Goal: Information Seeking & Learning: Check status

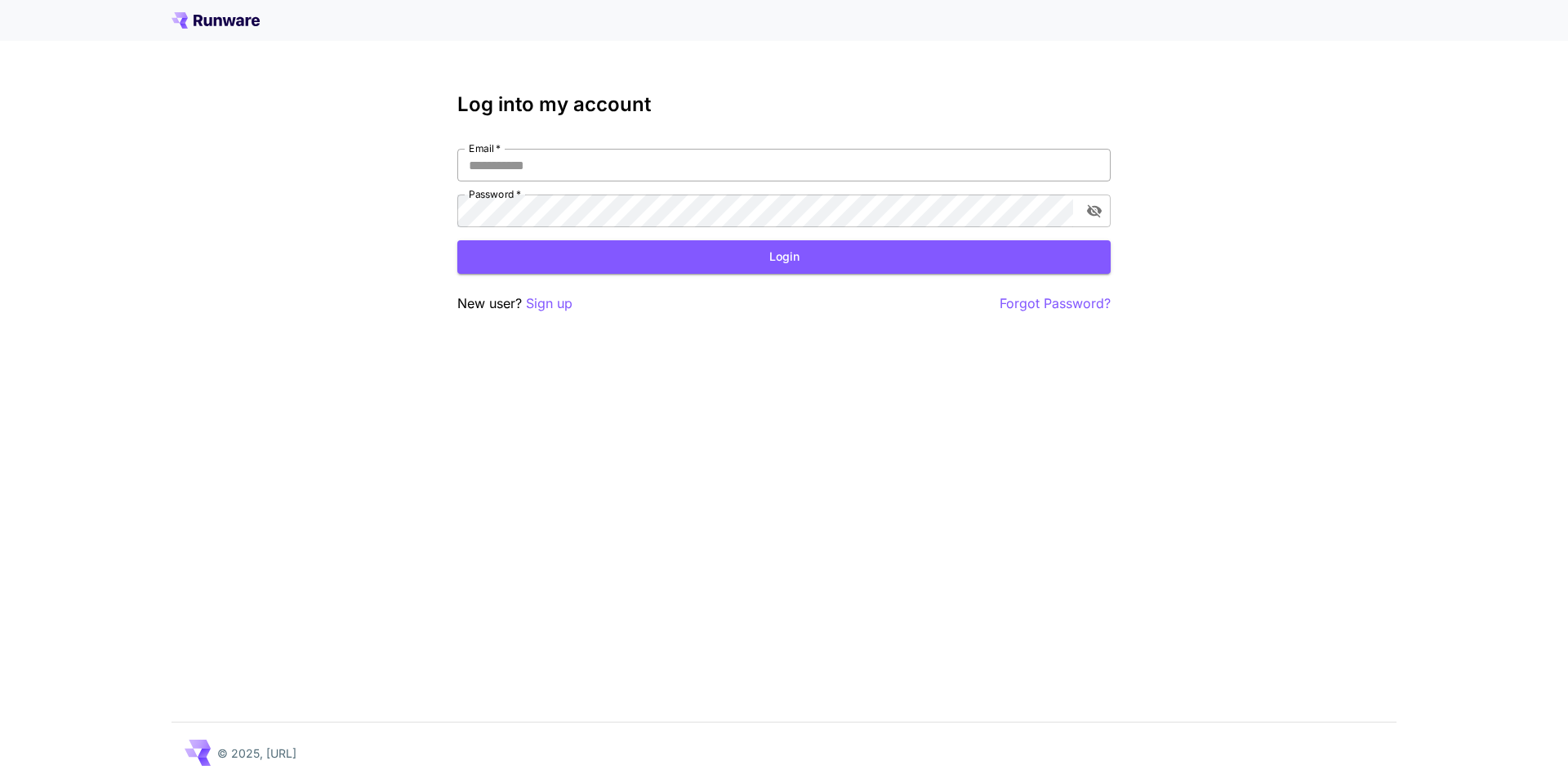
click at [695, 170] on input "Email   *" at bounding box center [784, 164] width 653 height 33
type input "**********"
click at [786, 267] on button "Login" at bounding box center [784, 257] width 653 height 34
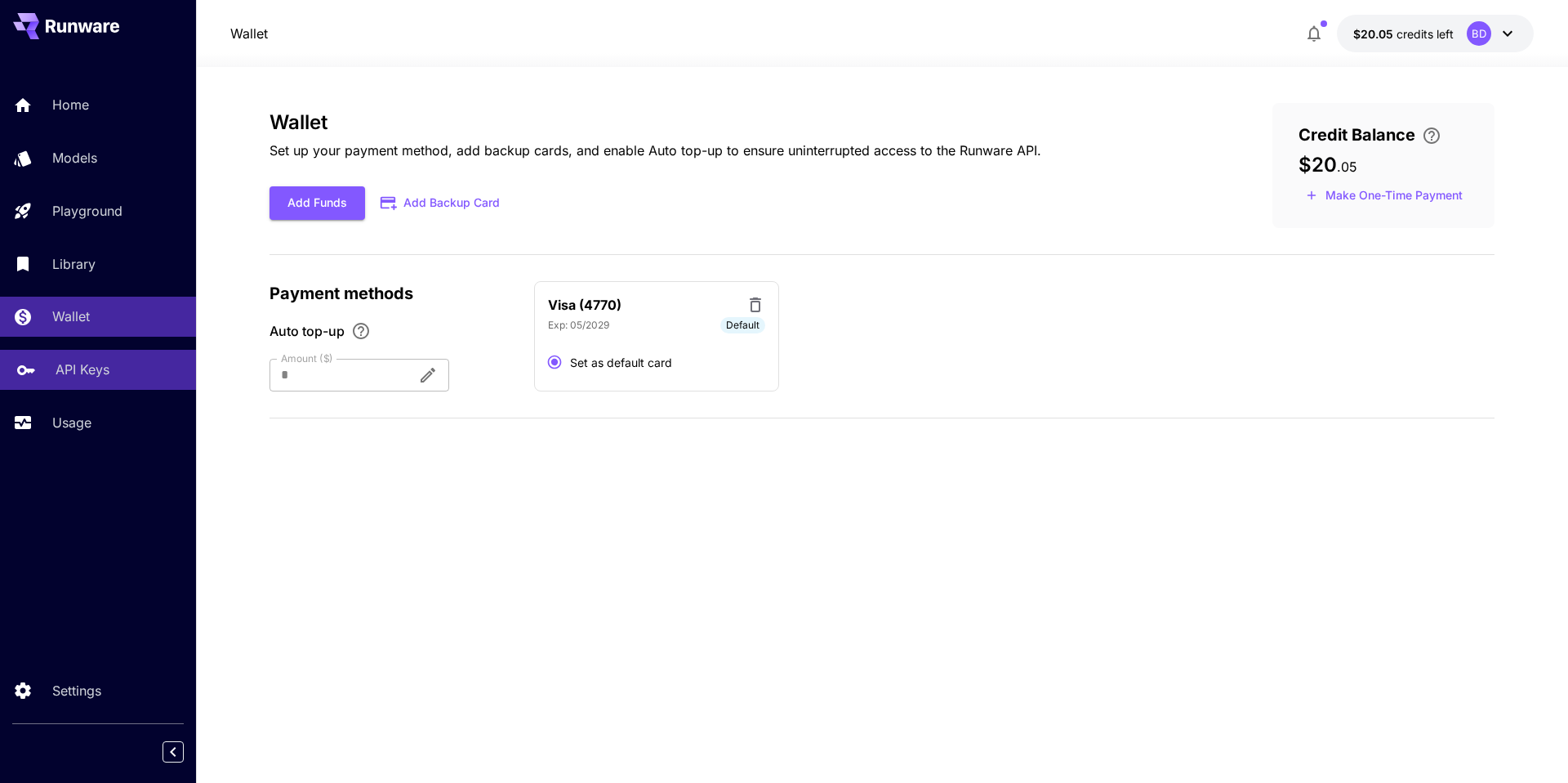
click at [109, 371] on div "API Keys" at bounding box center [119, 369] width 127 height 19
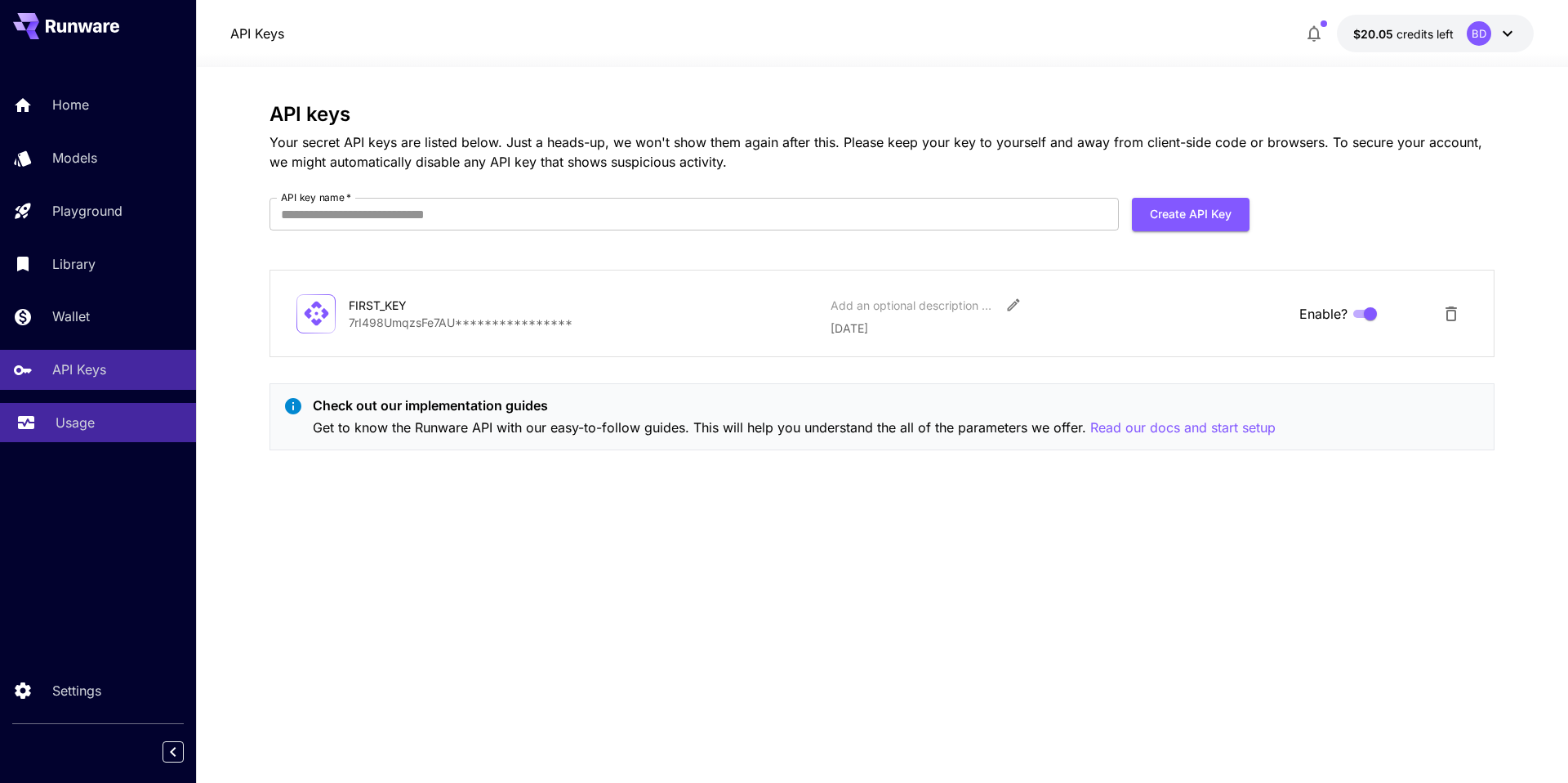
click at [88, 425] on p "Usage" at bounding box center [75, 422] width 39 height 19
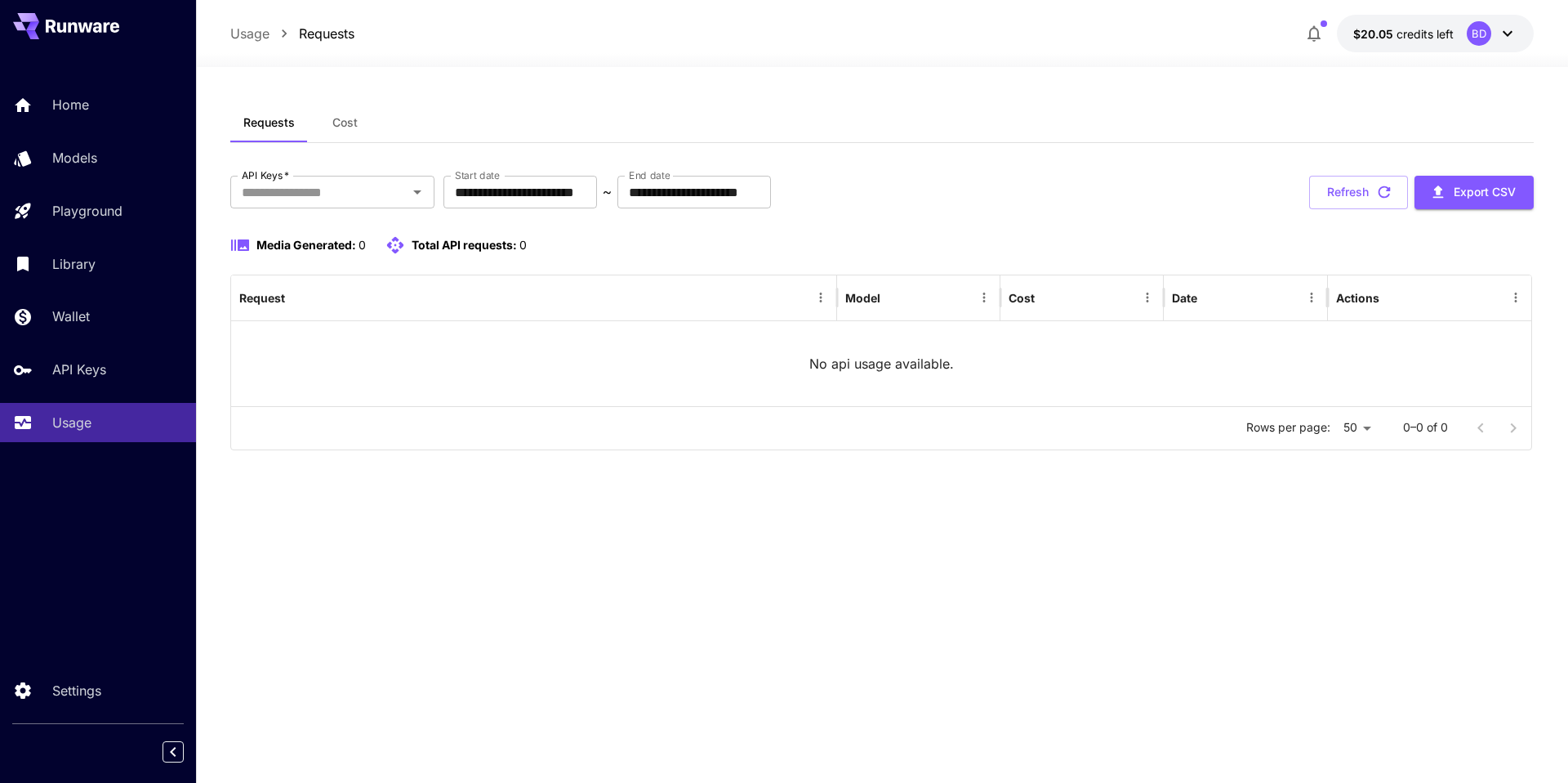
click at [334, 122] on span "Cost" at bounding box center [345, 123] width 26 height 15
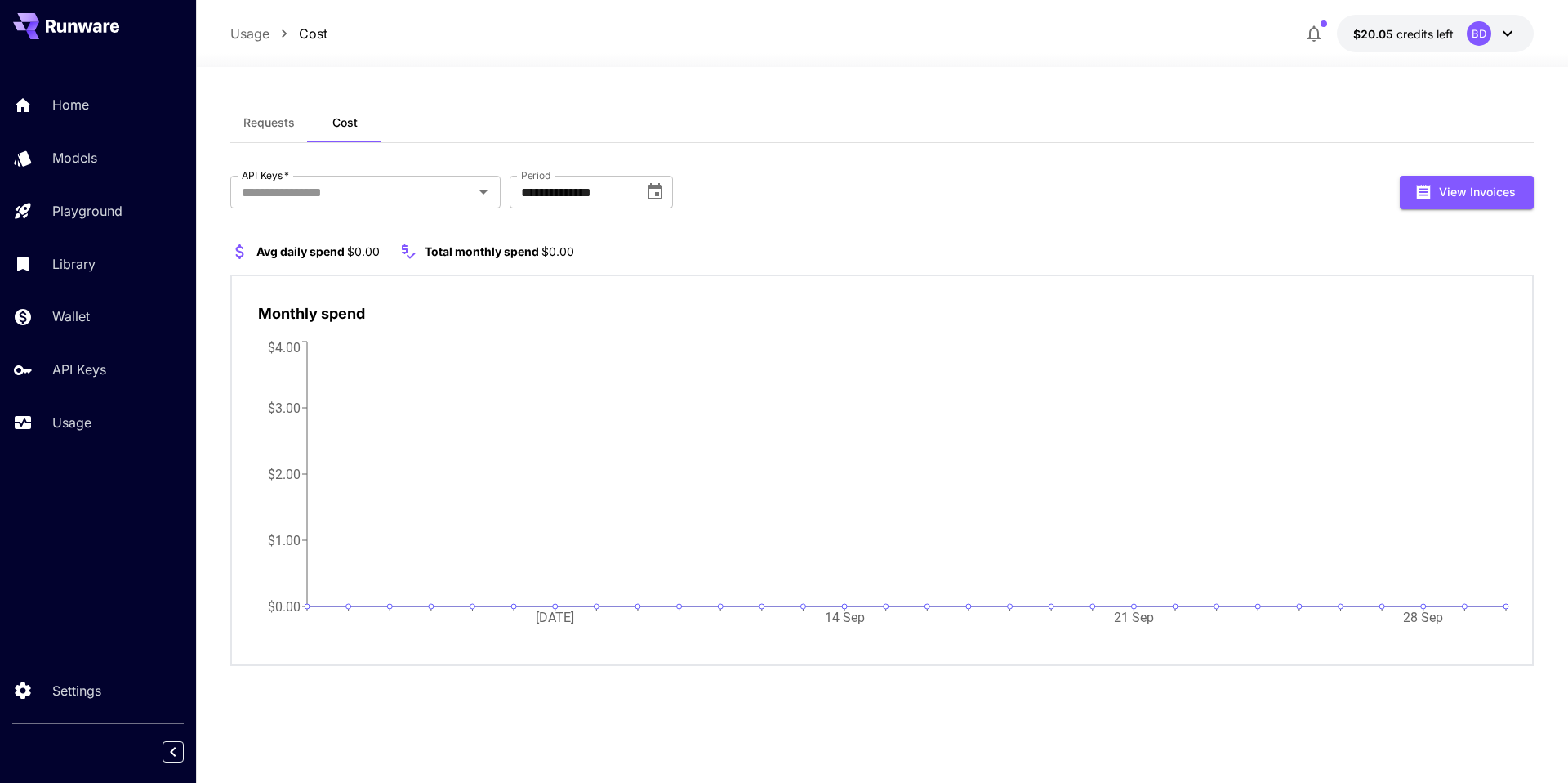
click at [268, 123] on span "Requests" at bounding box center [269, 123] width 51 height 15
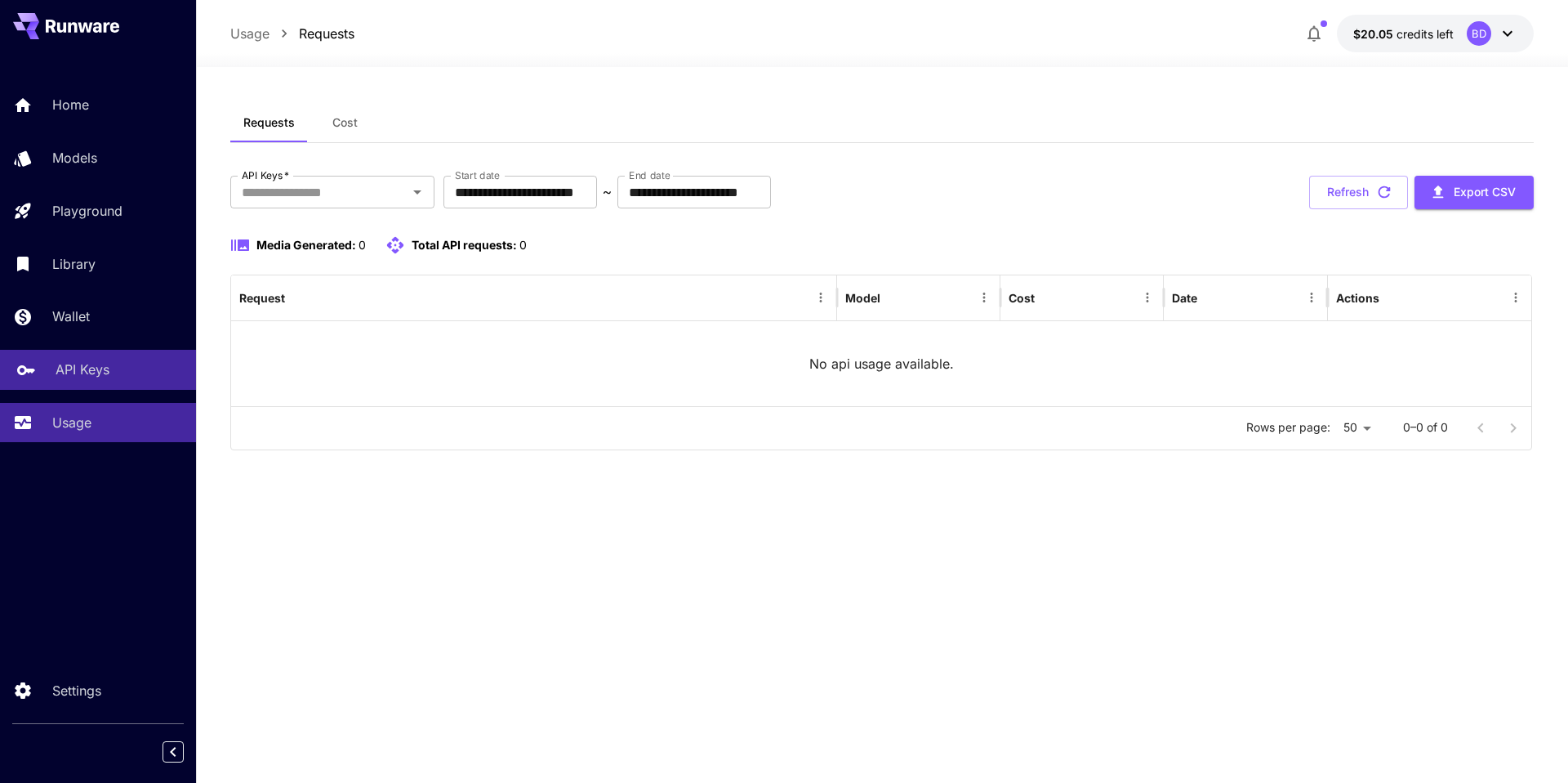
click at [84, 383] on link "API Keys" at bounding box center [98, 369] width 196 height 40
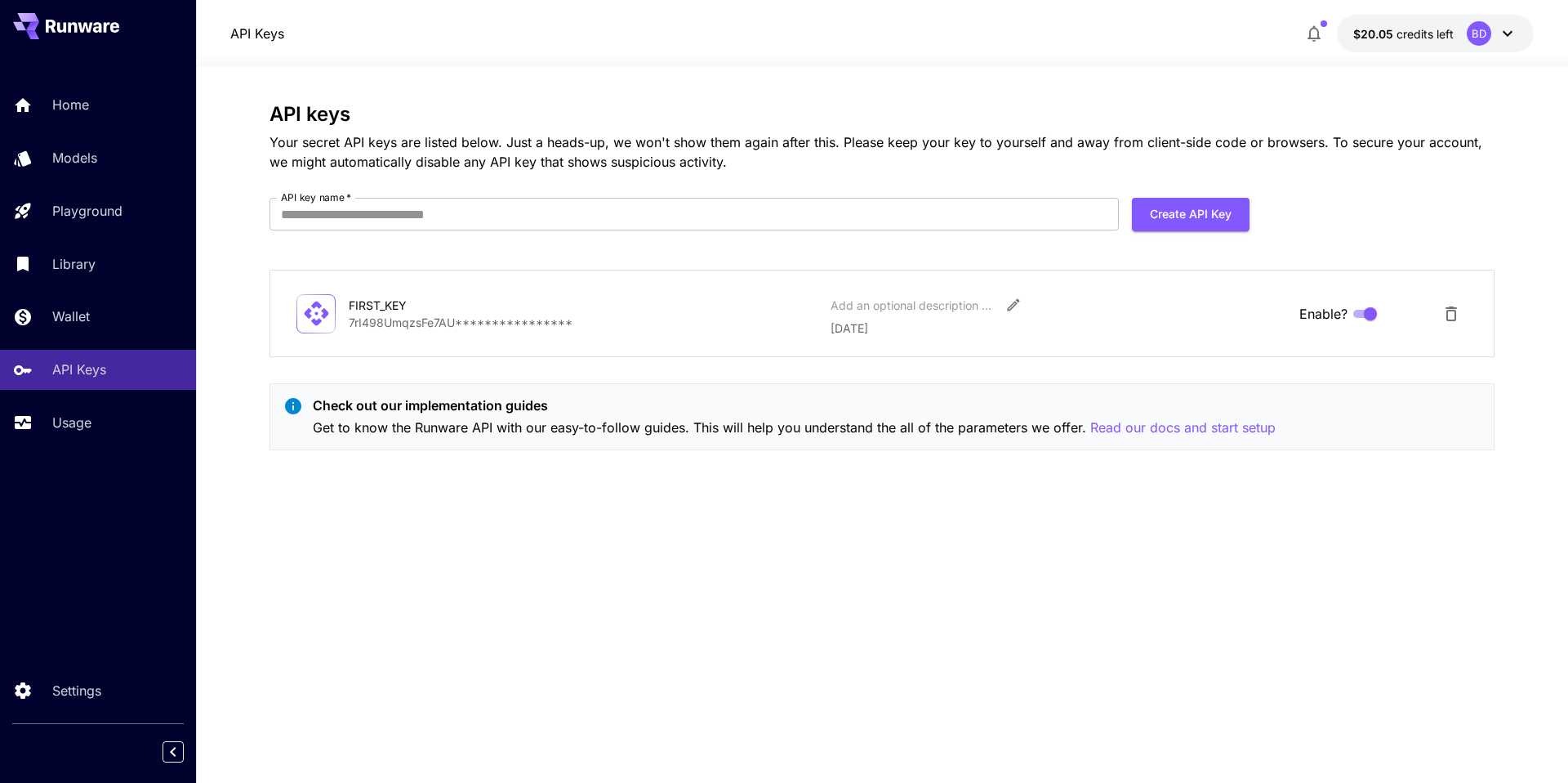
click at [404, 259] on div "**********" at bounding box center [882, 283] width 1225 height 360
click at [74, 435] on link "Usage" at bounding box center [98, 422] width 196 height 40
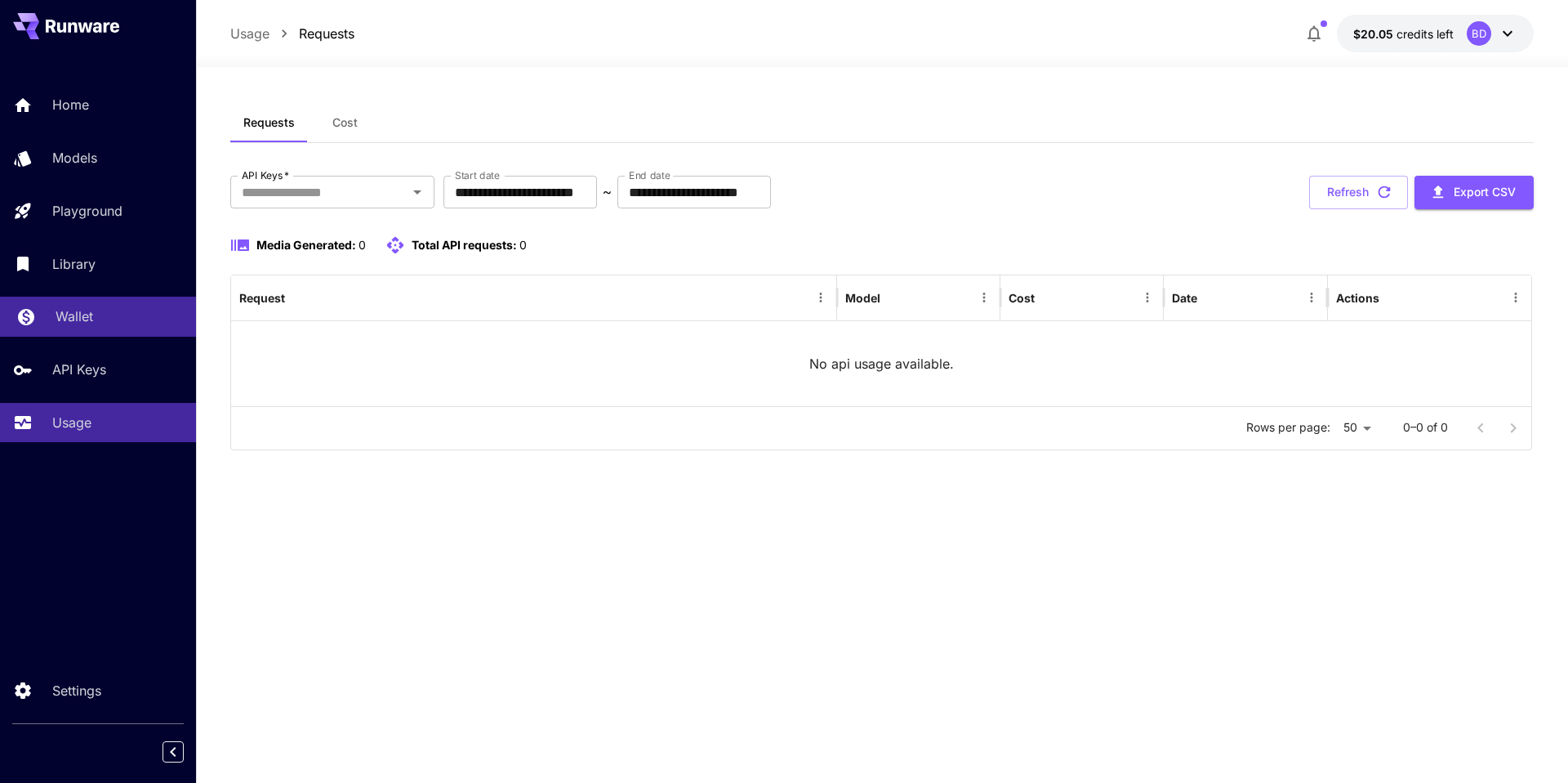
click at [94, 329] on link "Wallet" at bounding box center [98, 316] width 196 height 40
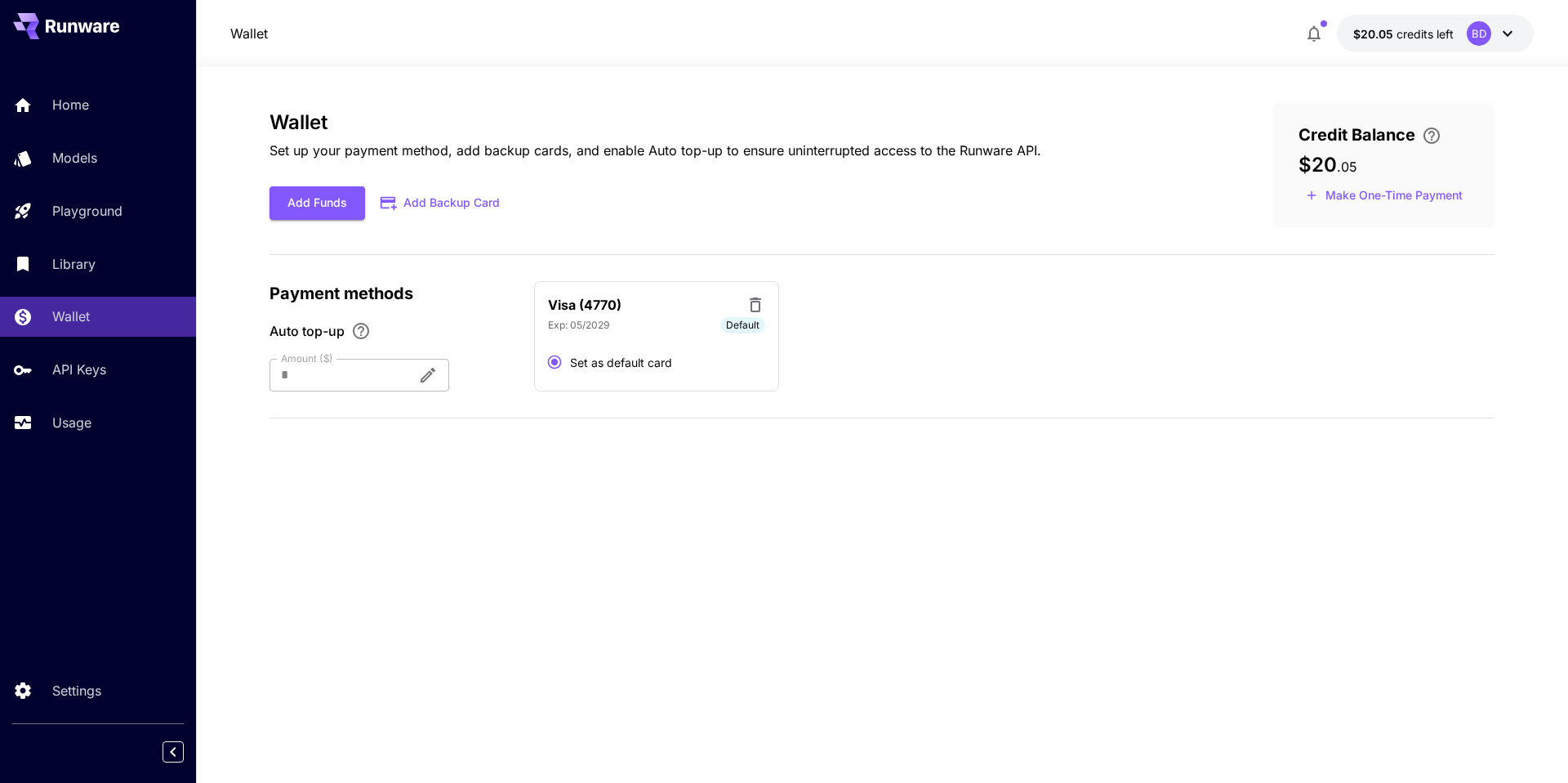
click at [83, 393] on div "Home Models Playground Library Wallet API Keys Usage" at bounding box center [98, 263] width 196 height 357
click at [81, 418] on p "Usage" at bounding box center [75, 422] width 39 height 19
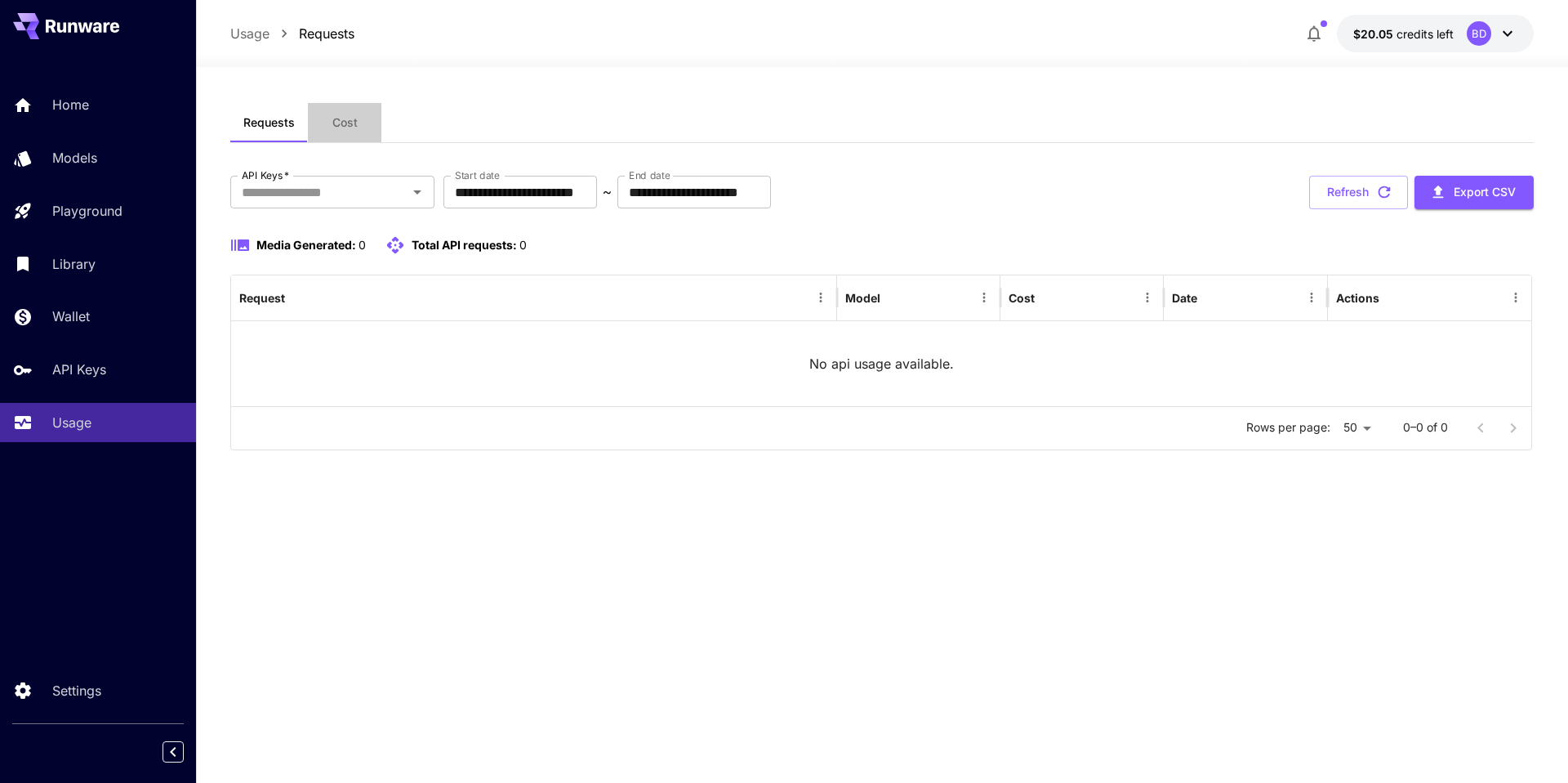
click at [352, 116] on span "Cost" at bounding box center [345, 123] width 26 height 15
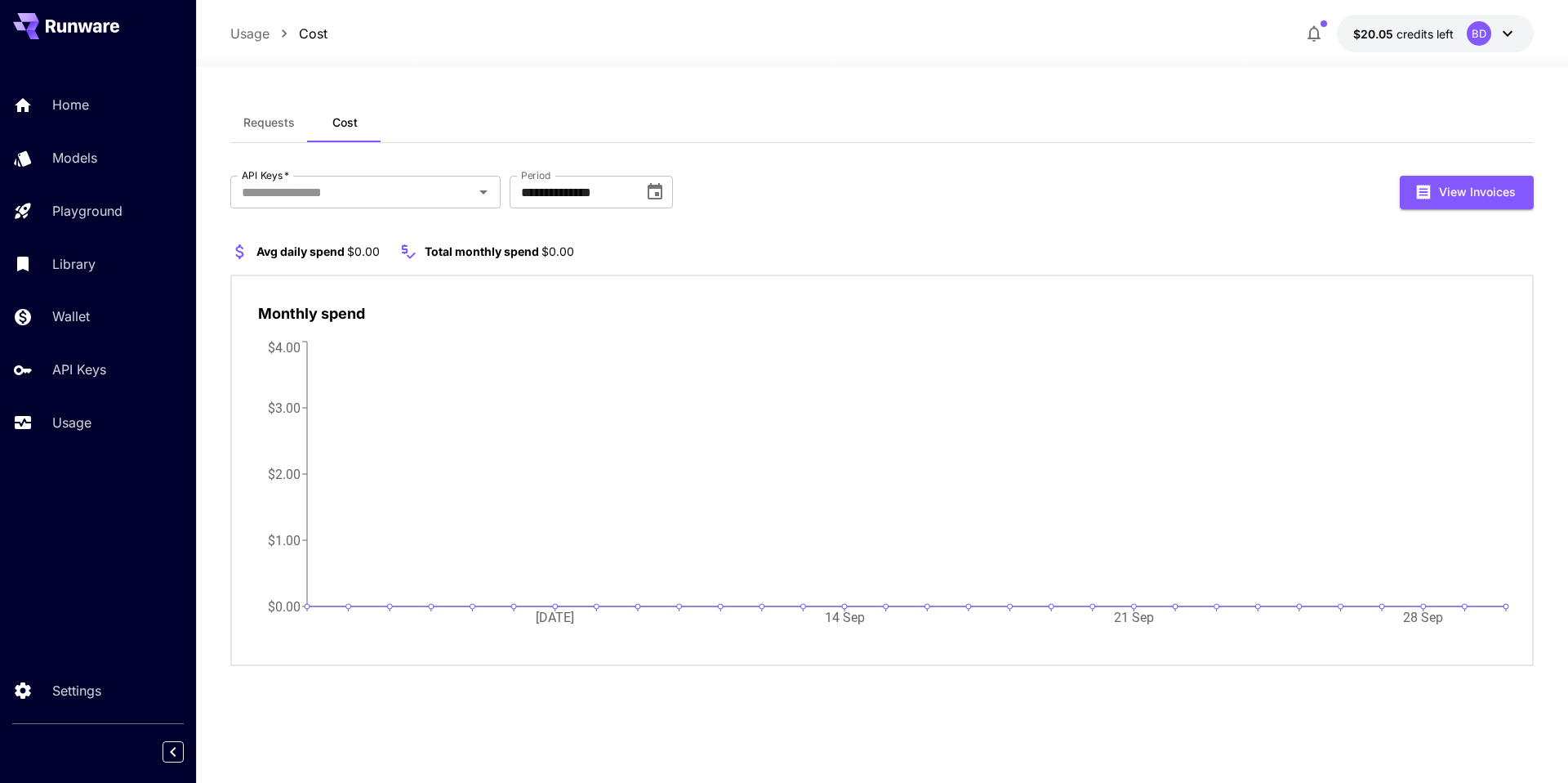
click at [274, 118] on span "Requests" at bounding box center [269, 123] width 51 height 15
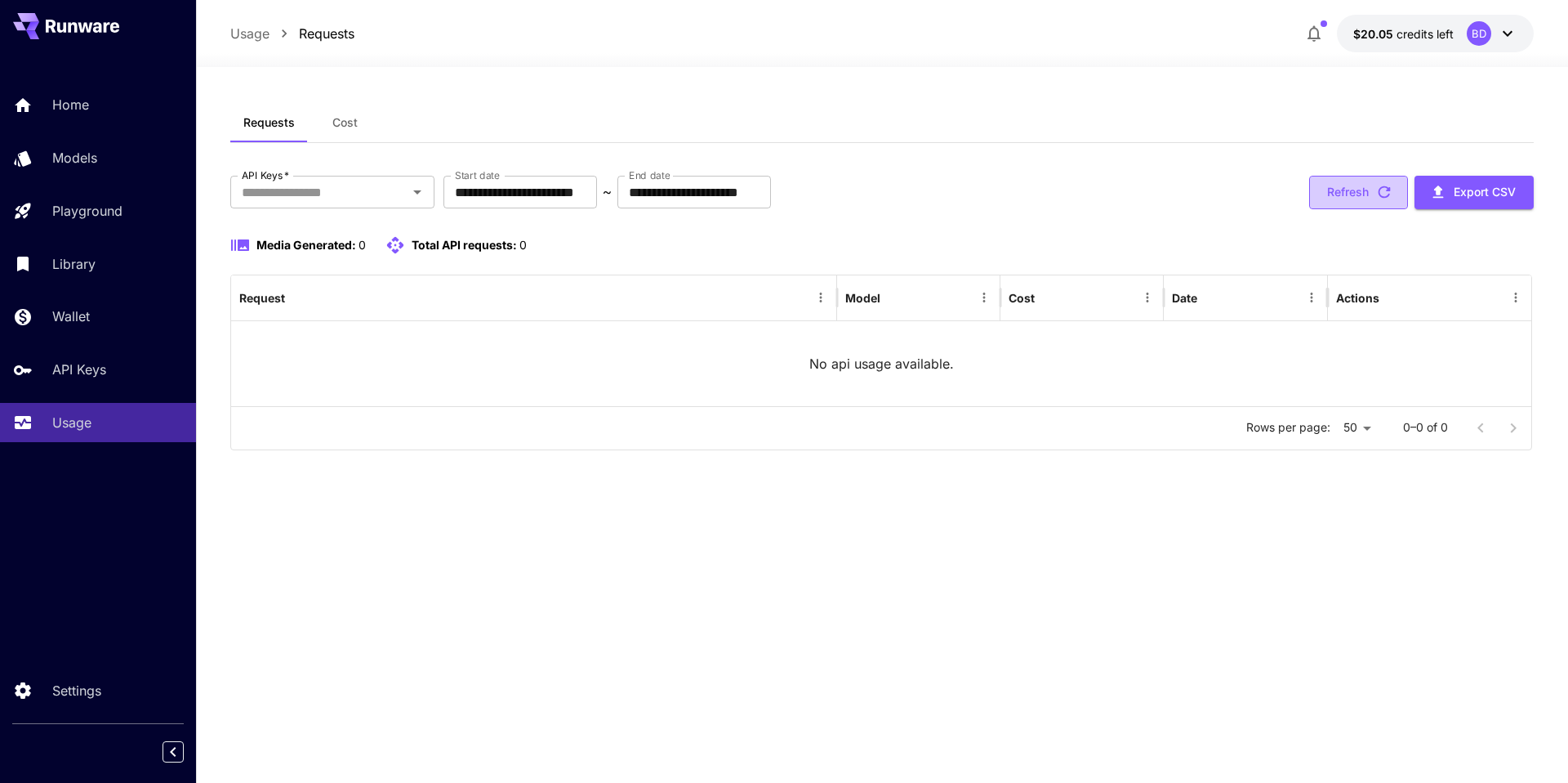
click at [1348, 192] on button "Refresh" at bounding box center [1359, 192] width 99 height 34
click at [341, 179] on div "API Keys   *" at bounding box center [332, 192] width 204 height 33
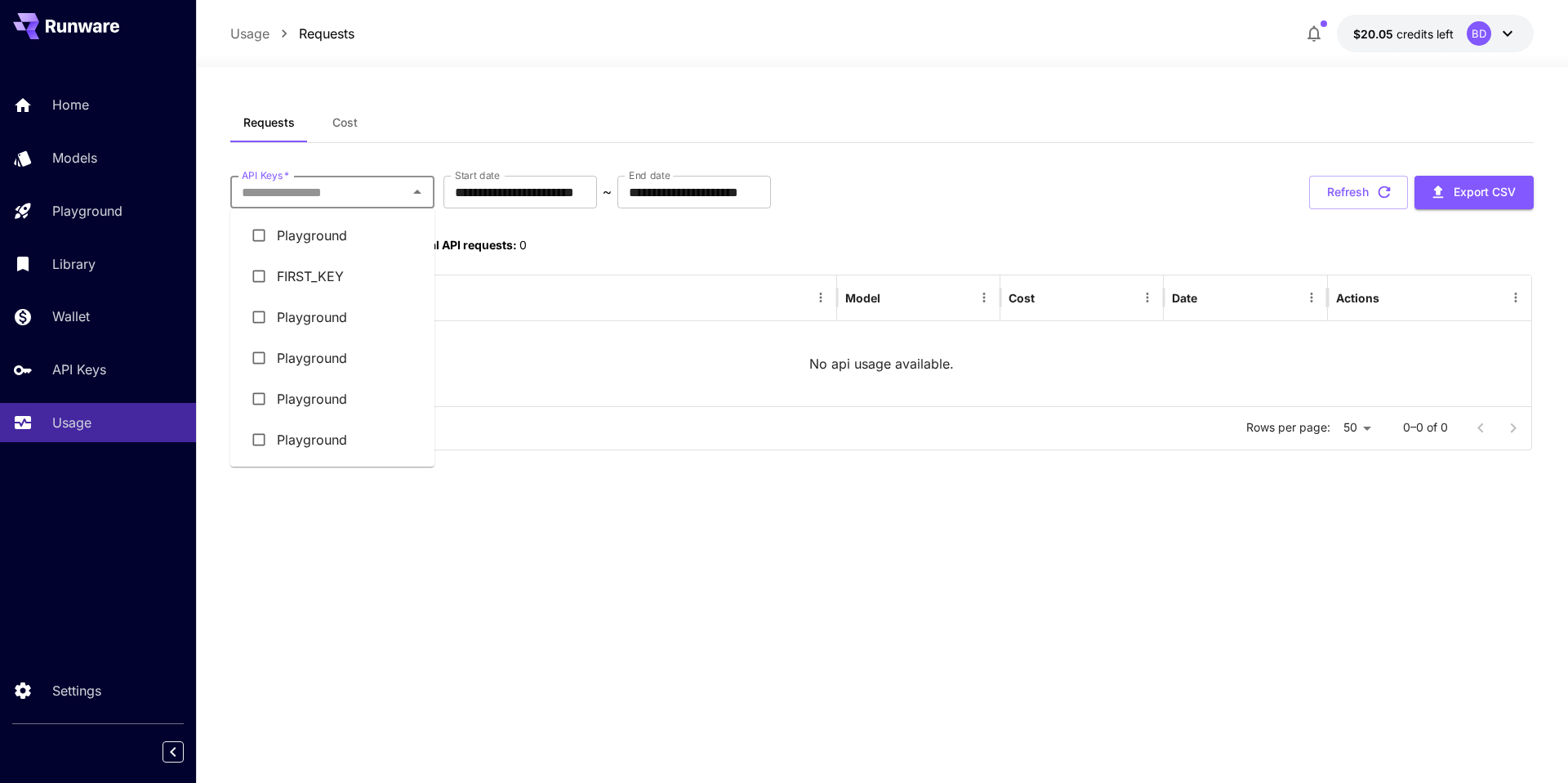
click at [307, 275] on li "FIRST_KEY" at bounding box center [332, 276] width 204 height 41
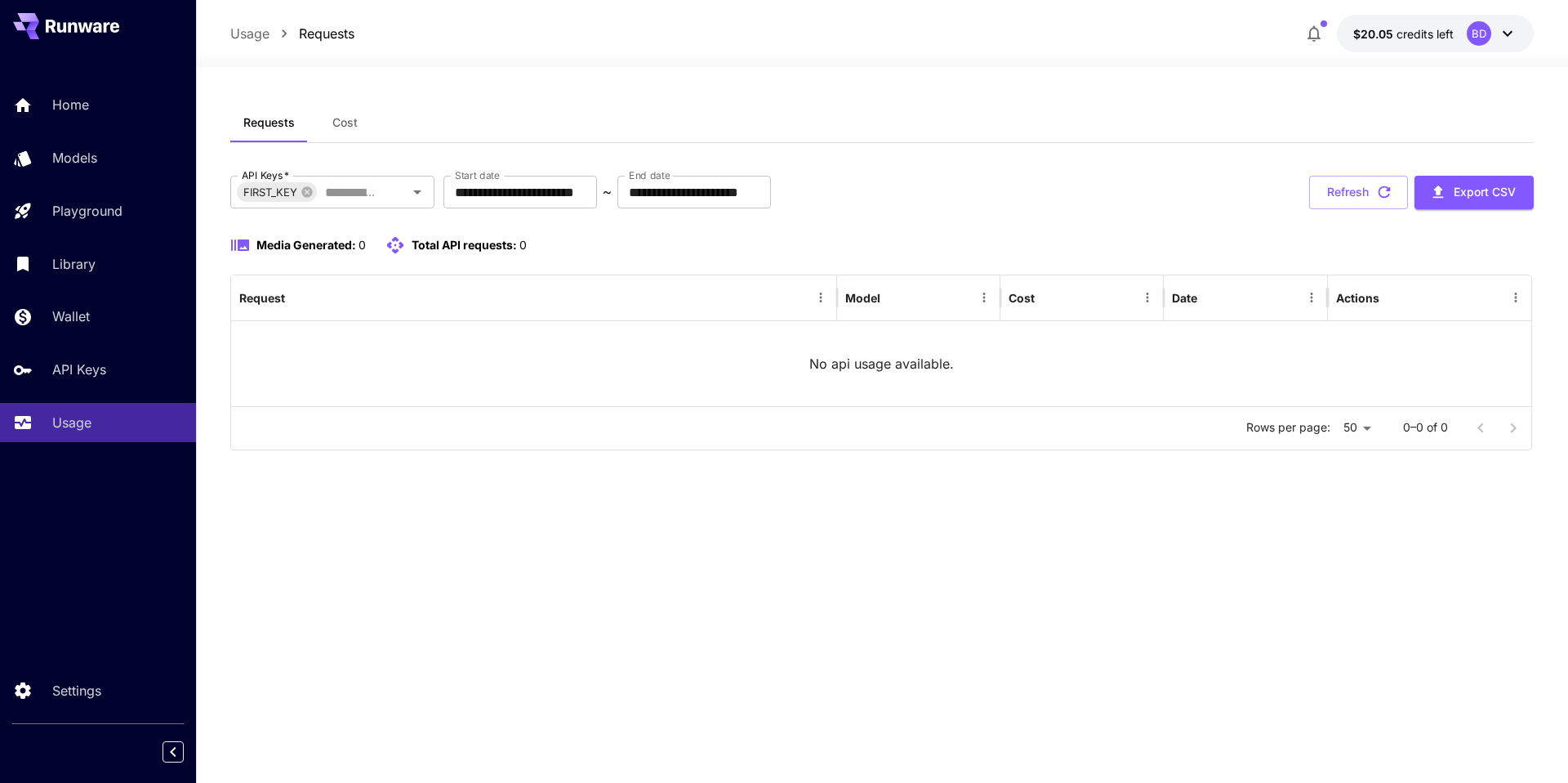
click at [460, 245] on span "Total API requests:" at bounding box center [464, 245] width 105 height 14
